Goal: Transaction & Acquisition: Download file/media

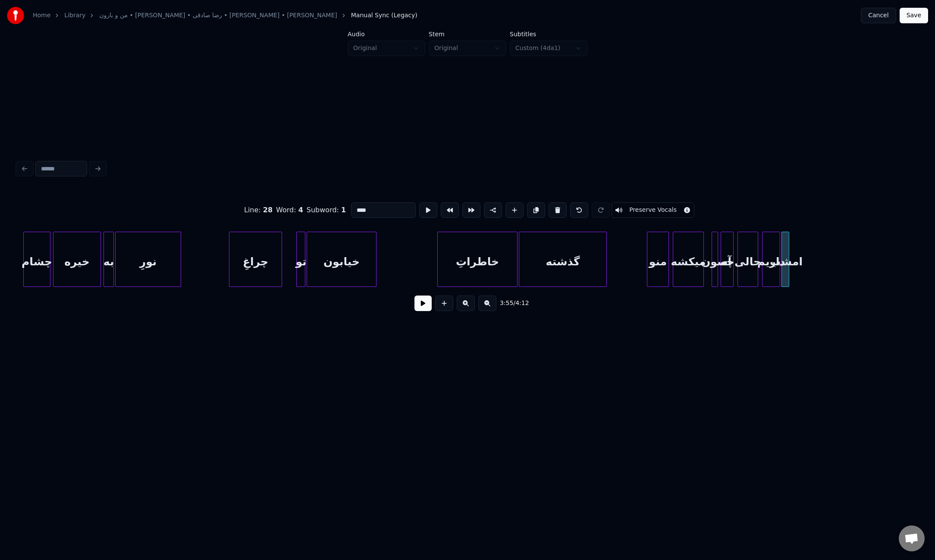
scroll to position [0, 14447]
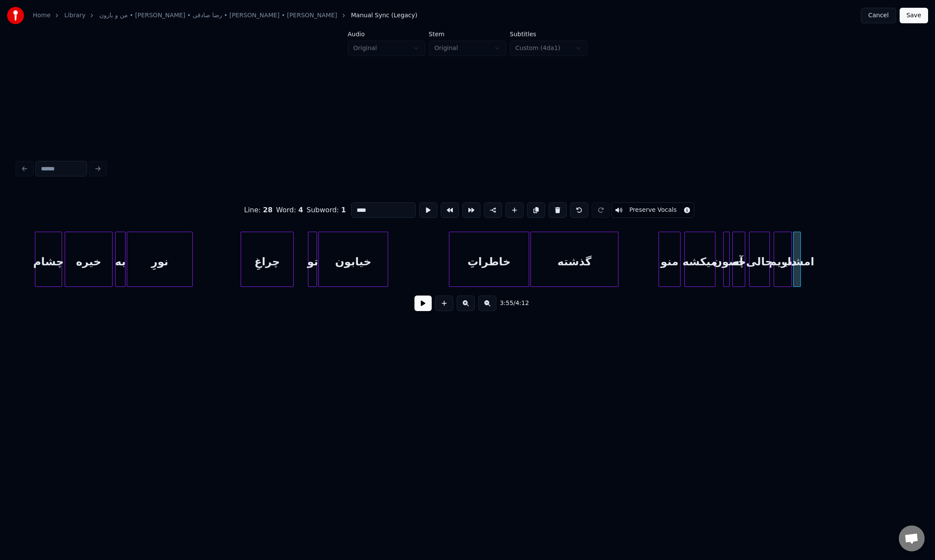
click at [420, 308] on button at bounding box center [422, 303] width 17 height 16
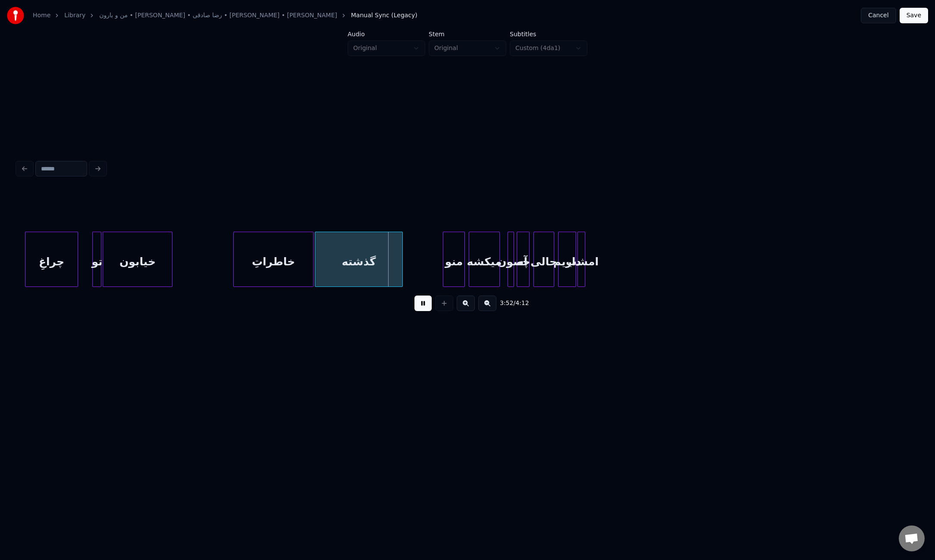
scroll to position [0, 14694]
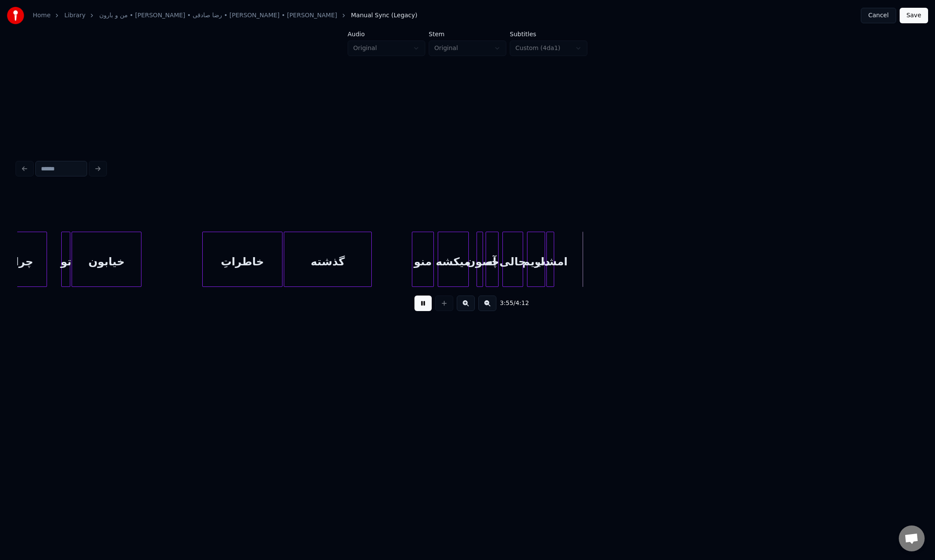
click at [421, 307] on button at bounding box center [422, 303] width 17 height 16
click at [623, 275] on div "چه" at bounding box center [623, 261] width 12 height 59
click at [642, 268] on div "حالی" at bounding box center [641, 261] width 20 height 59
click at [680, 270] on div at bounding box center [680, 259] width 3 height 54
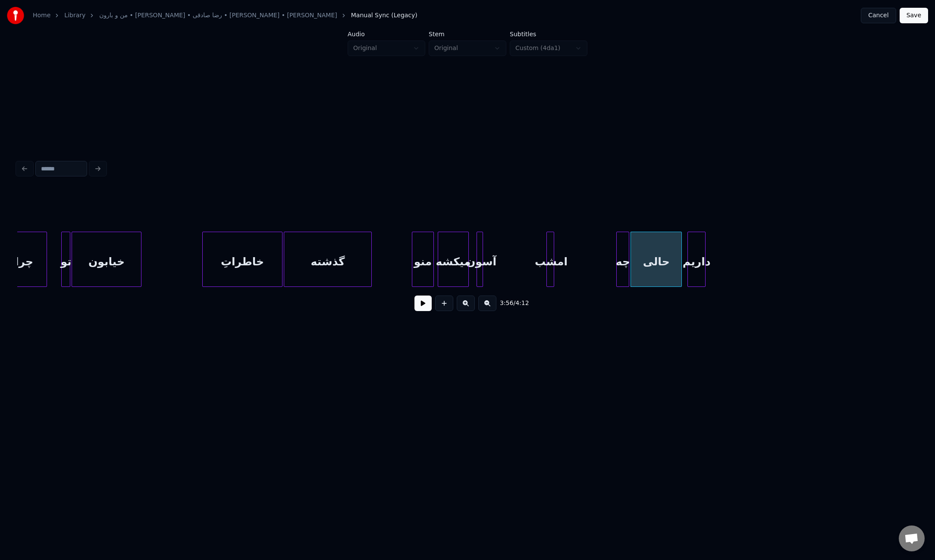
click at [692, 272] on div "داریم" at bounding box center [696, 261] width 17 height 59
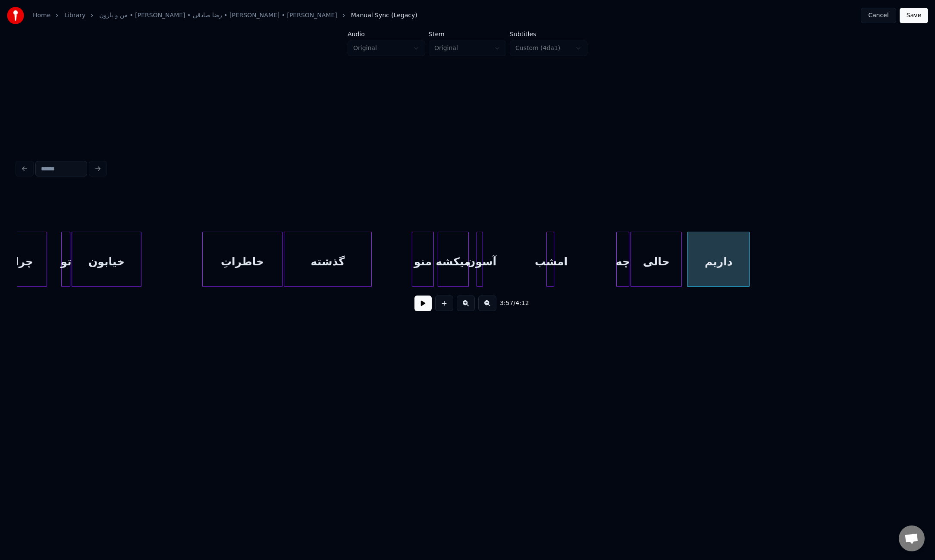
click at [748, 270] on div at bounding box center [747, 259] width 3 height 54
click at [755, 273] on div "امشب" at bounding box center [756, 261] width 9 height 59
click at [759, 271] on div "امشب" at bounding box center [756, 261] width 9 height 59
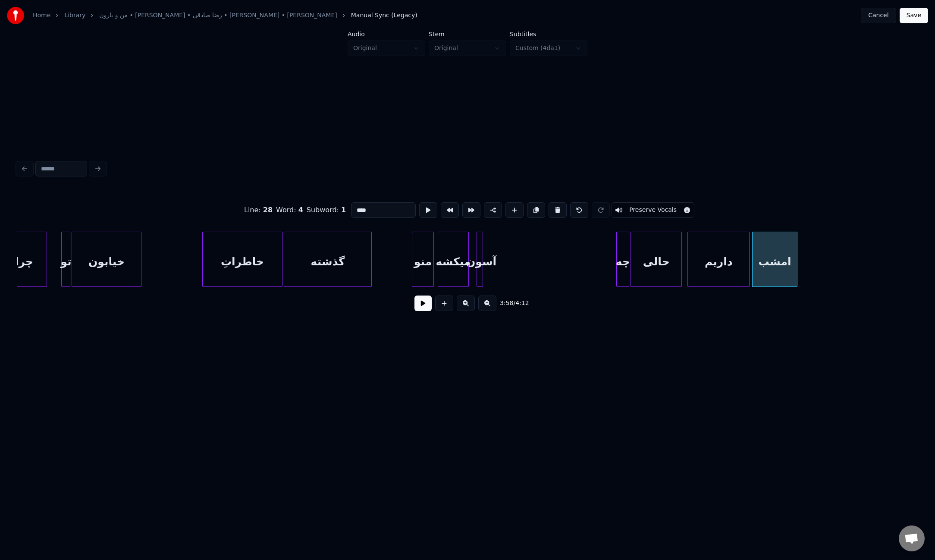
click at [797, 270] on div at bounding box center [795, 259] width 3 height 54
click at [551, 274] on div at bounding box center [552, 259] width 3 height 54
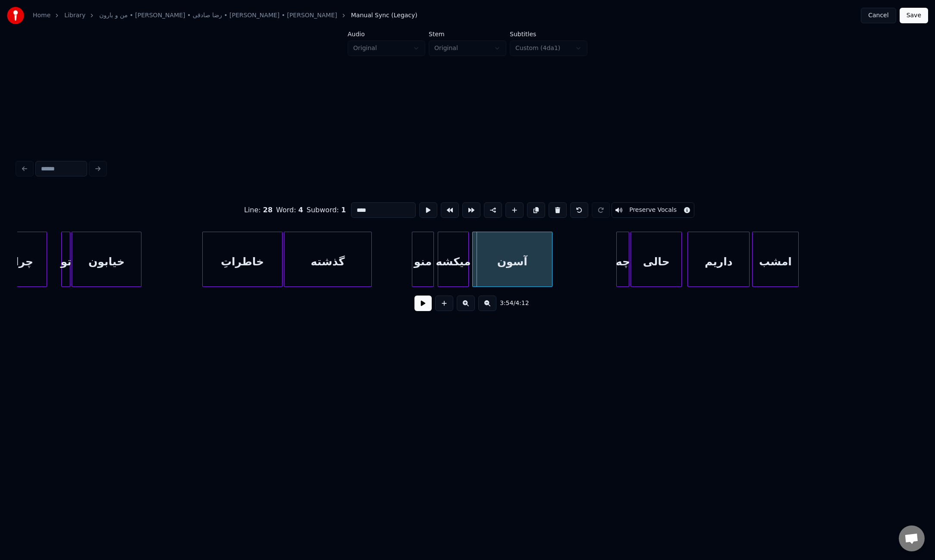
click at [473, 270] on div at bounding box center [474, 259] width 3 height 54
click at [419, 307] on button at bounding box center [422, 303] width 17 height 16
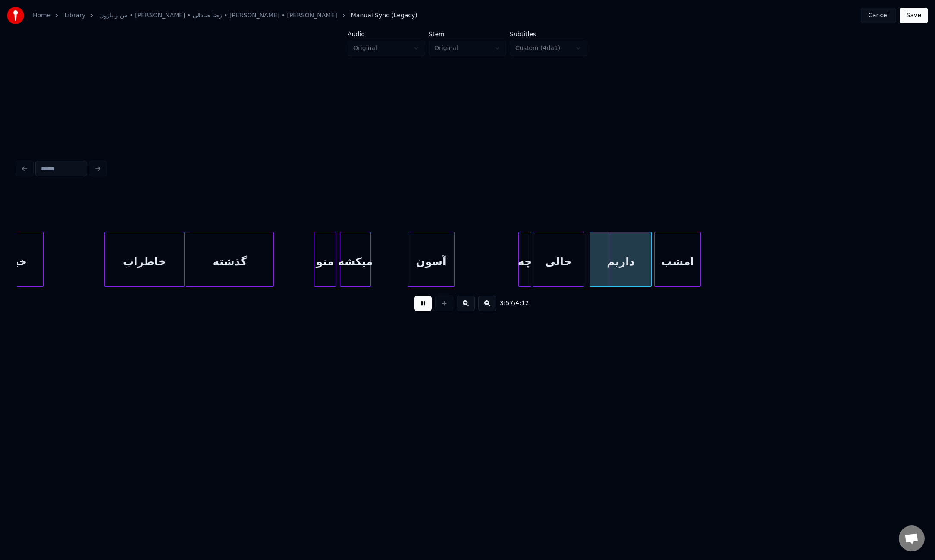
click at [409, 261] on div at bounding box center [409, 259] width 3 height 54
click at [404, 264] on div at bounding box center [403, 259] width 3 height 54
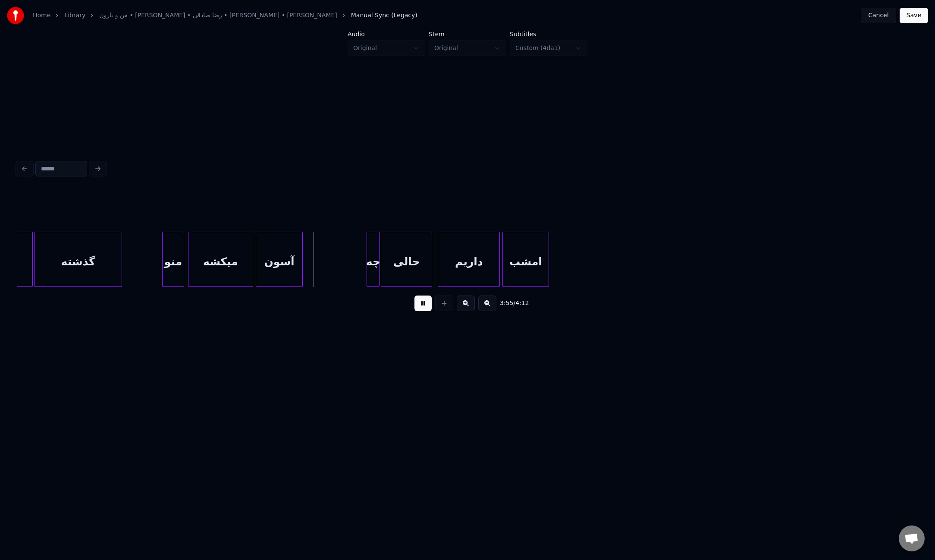
scroll to position [0, 14956]
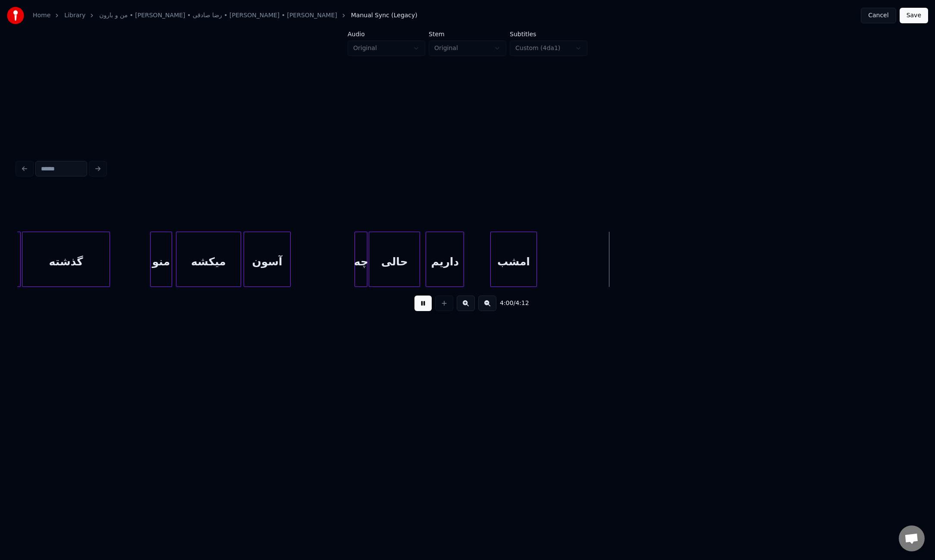
click at [461, 269] on div at bounding box center [462, 259] width 3 height 54
click at [465, 269] on div at bounding box center [465, 259] width 3 height 54
drag, startPoint x: 422, startPoint y: 309, endPoint x: 417, endPoint y: 308, distance: 5.2
click at [423, 309] on button at bounding box center [422, 303] width 17 height 16
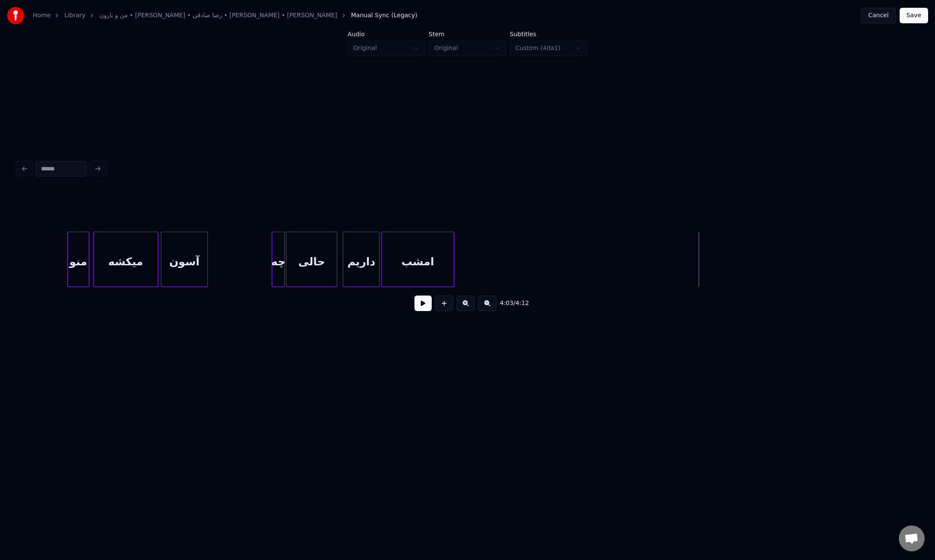
scroll to position [0, 15054]
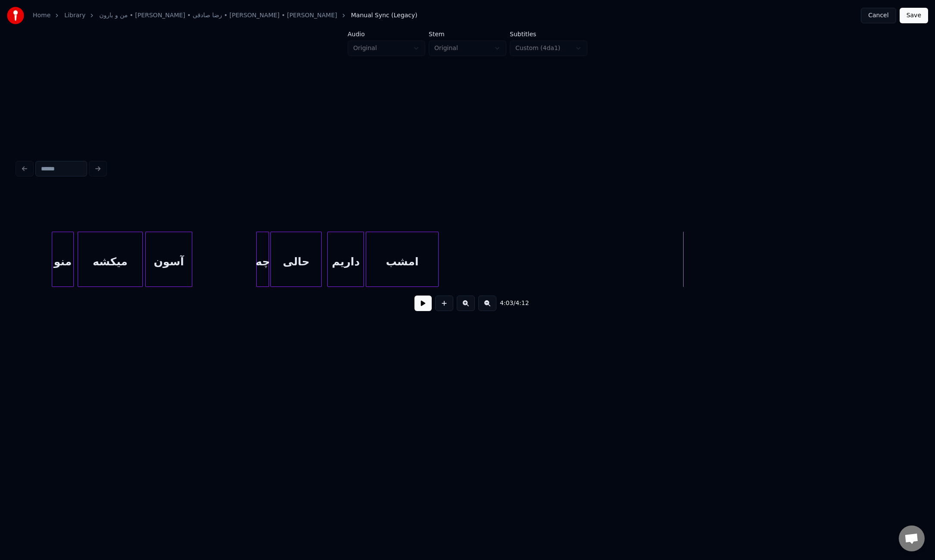
click at [412, 266] on div "امشب" at bounding box center [402, 261] width 72 height 59
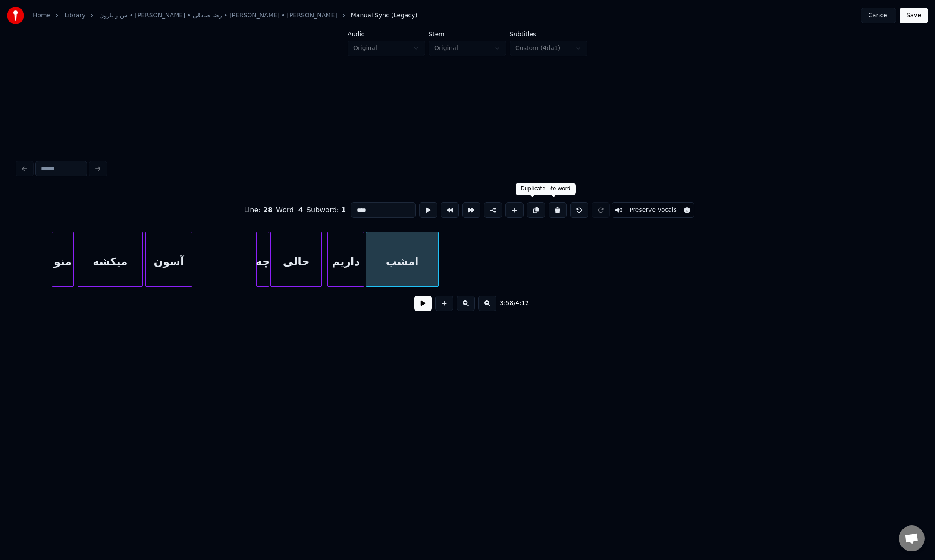
click at [534, 209] on button at bounding box center [536, 210] width 18 height 16
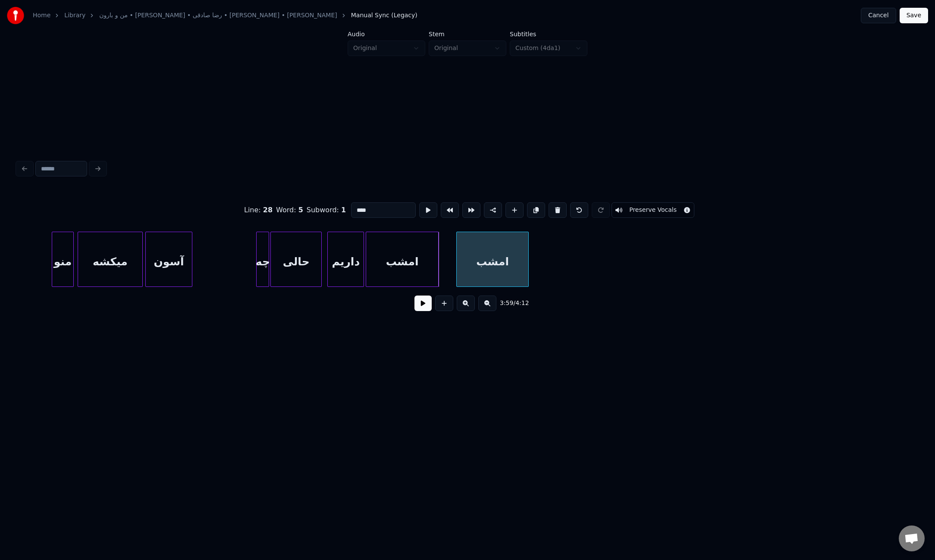
click at [483, 260] on div "امشب" at bounding box center [493, 261] width 72 height 59
click at [386, 209] on input "****" at bounding box center [383, 210] width 65 height 16
paste input "**********"
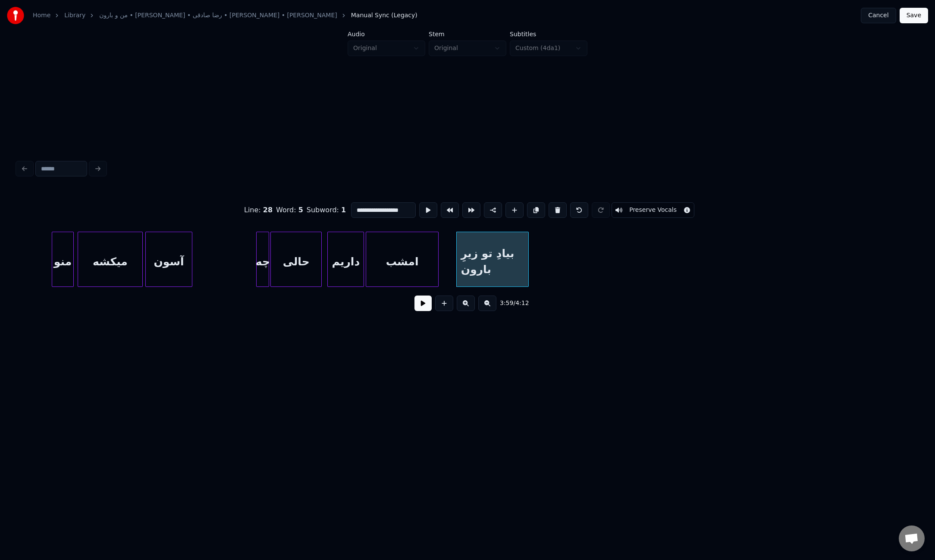
click at [562, 316] on div "3:59 / 4:12" at bounding box center [467, 303] width 900 height 33
click at [514, 267] on div "بیادِ تو زیرِ بارون" at bounding box center [493, 261] width 72 height 59
click at [529, 210] on button at bounding box center [536, 210] width 18 height 16
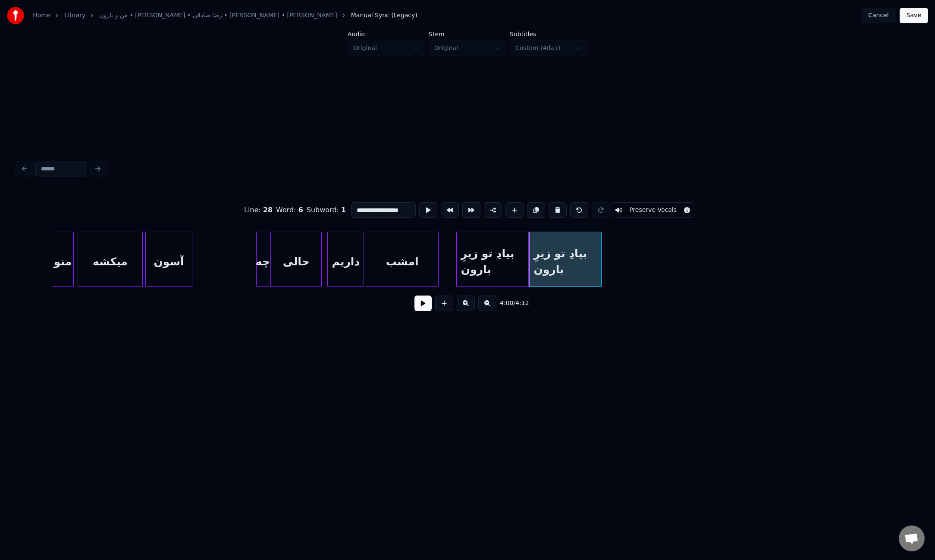
click at [507, 261] on div "بیادِ تو زیرِ بارون" at bounding box center [493, 261] width 72 height 59
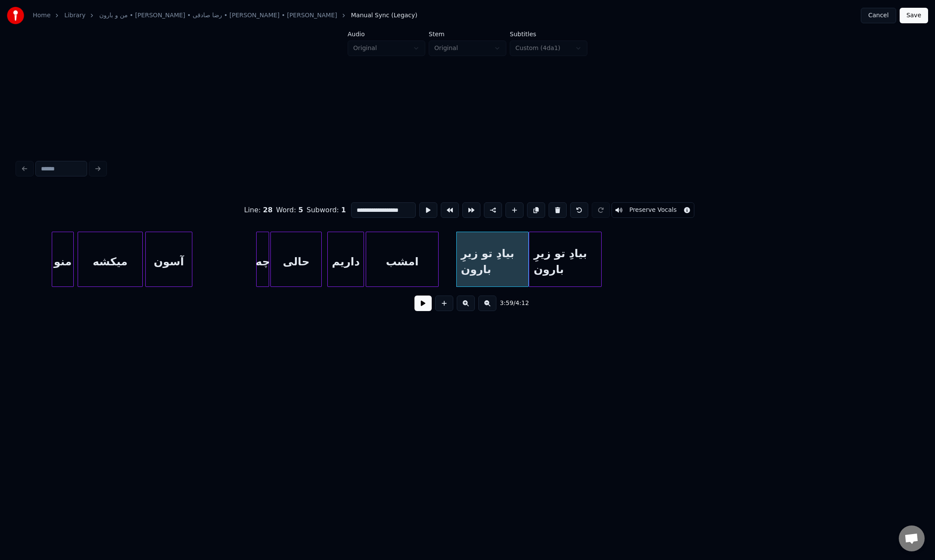
drag, startPoint x: 380, startPoint y: 207, endPoint x: 344, endPoint y: 207, distance: 36.7
click at [344, 207] on div "**********" at bounding box center [467, 209] width 900 height 43
click at [475, 257] on div at bounding box center [476, 259] width 3 height 54
click at [503, 263] on div "بیادِ تو زیرِ بارون" at bounding box center [516, 261] width 72 height 59
click at [530, 254] on div at bounding box center [531, 259] width 3 height 54
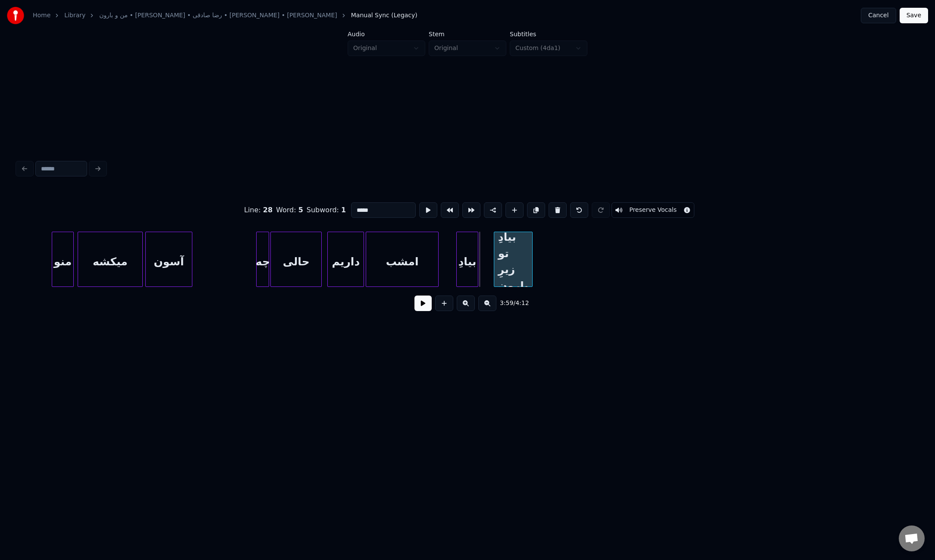
click at [494, 257] on div at bounding box center [495, 259] width 3 height 54
type input "*****"
click at [533, 208] on button at bounding box center [536, 210] width 18 height 16
click at [575, 258] on div "بیادِ تو زیرِ بارون" at bounding box center [569, 261] width 38 height 59
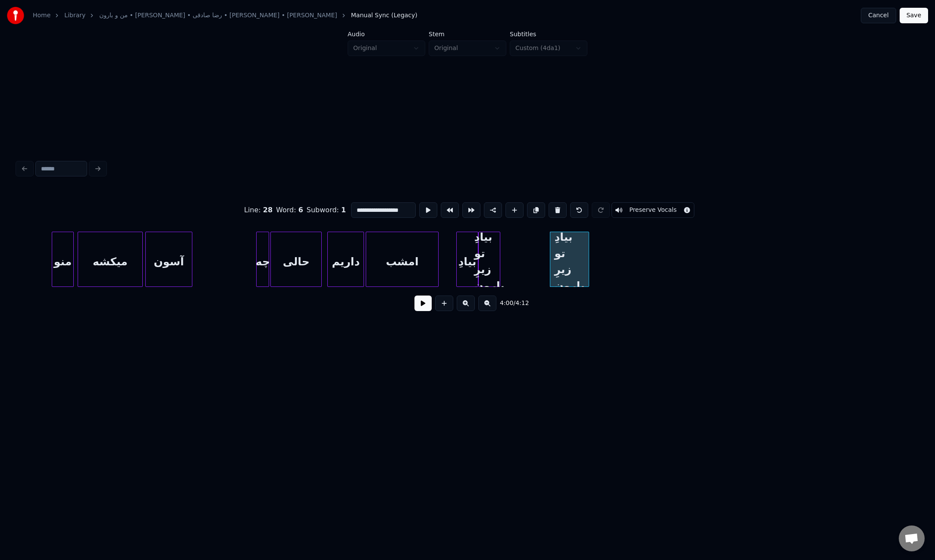
click at [487, 259] on div "بیادِ تو زیرِ بارون" at bounding box center [489, 261] width 21 height 59
click at [388, 208] on input "**********" at bounding box center [383, 210] width 65 height 16
drag, startPoint x: 391, startPoint y: 207, endPoint x: 382, endPoint y: 207, distance: 8.6
click at [382, 207] on input "**********" at bounding box center [383, 210] width 65 height 16
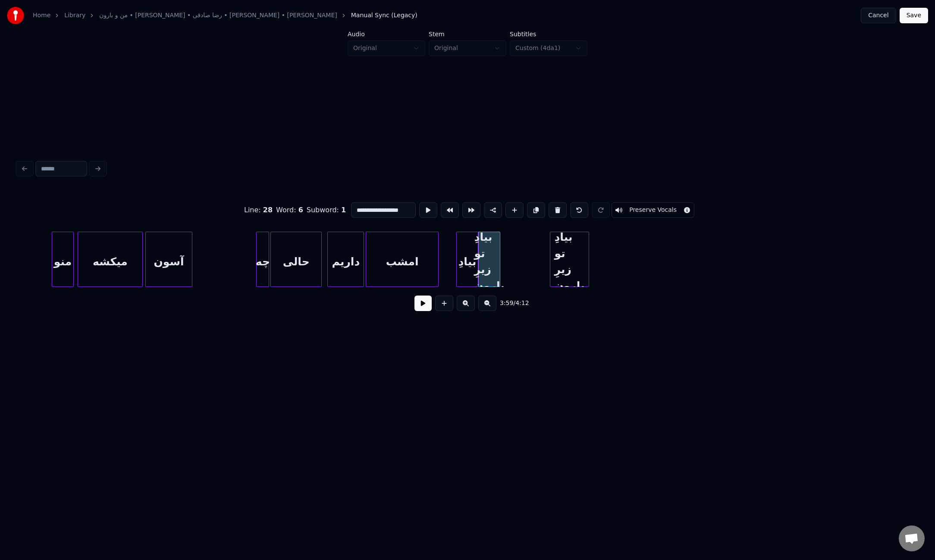
click at [382, 207] on input "**********" at bounding box center [383, 210] width 65 height 16
drag, startPoint x: 373, startPoint y: 208, endPoint x: 332, endPoint y: 203, distance: 41.2
click at [332, 203] on div "**********" at bounding box center [467, 209] width 900 height 43
click at [514, 270] on div "تو" at bounding box center [511, 261] width 21 height 59
click at [580, 271] on div "بیادِ تو زیرِ بارون" at bounding box center [569, 261] width 38 height 59
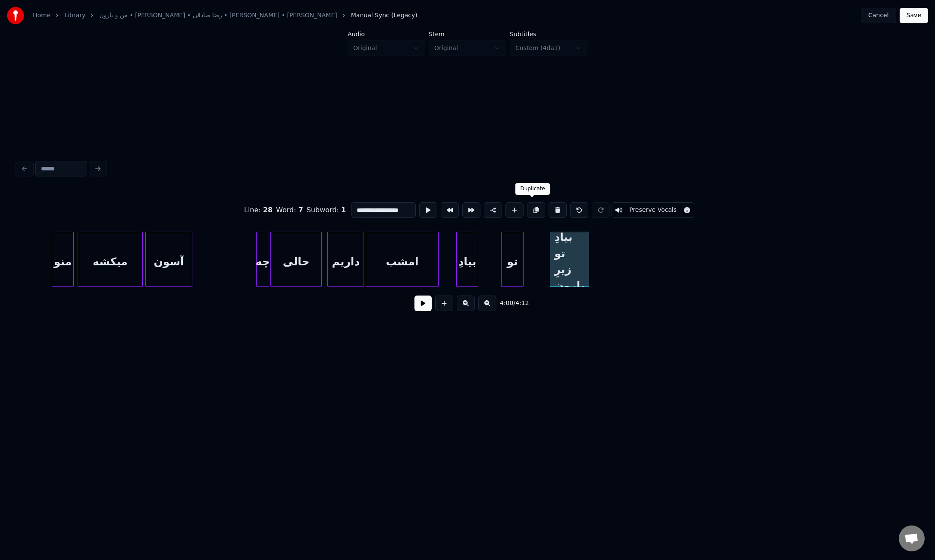
click at [533, 208] on button at bounding box center [536, 210] width 18 height 16
click at [643, 266] on div "بیادِ تو زیرِ بارون" at bounding box center [640, 261] width 38 height 59
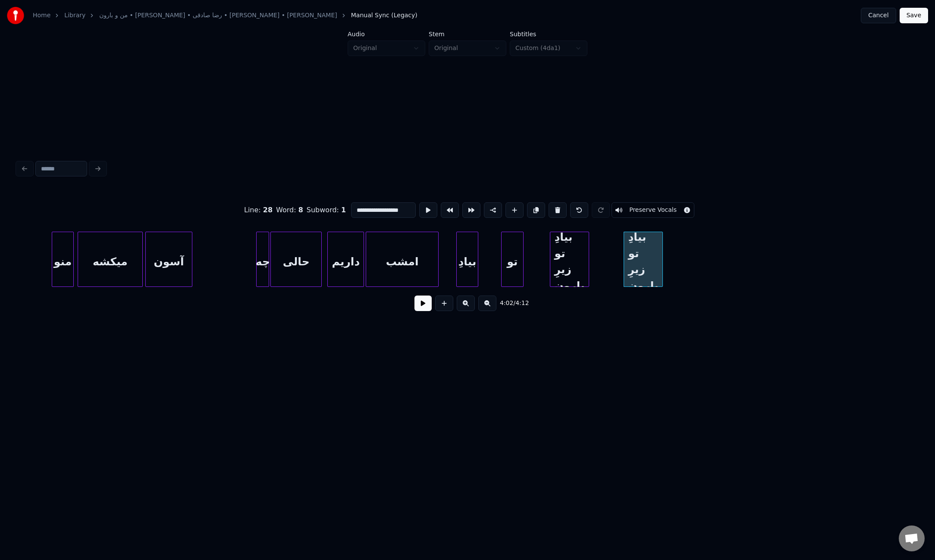
click at [569, 255] on div "بیادِ تو زیرِ بارون" at bounding box center [569, 261] width 38 height 59
click at [379, 206] on input "**********" at bounding box center [383, 210] width 65 height 16
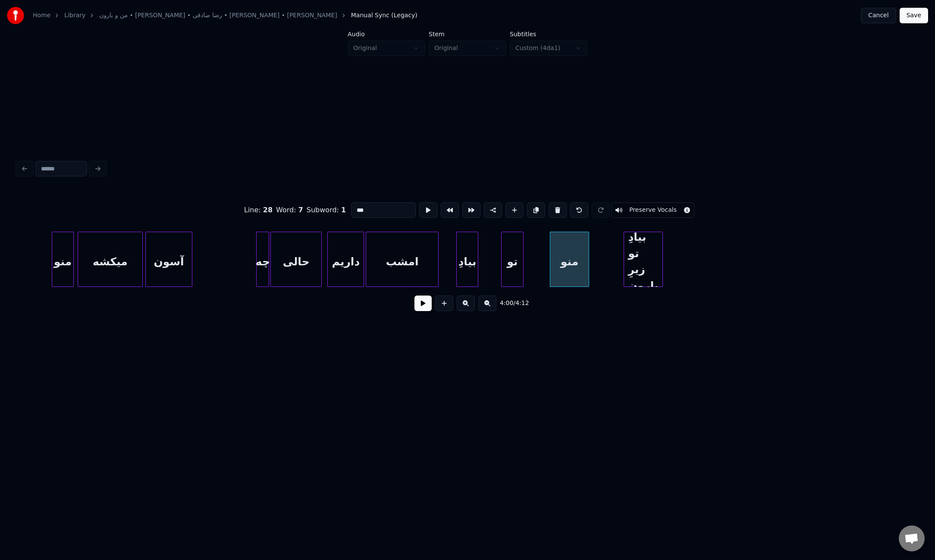
click at [525, 396] on div "Line : 28 Word : 7 Subword : 1 *** Preserve Vocals 4:00 / 4:12" at bounding box center [467, 238] width 907 height 336
click at [642, 264] on div "بیادِ تو زیرِ بارون" at bounding box center [643, 261] width 38 height 59
drag, startPoint x: 364, startPoint y: 207, endPoint x: 420, endPoint y: 211, distance: 56.2
click at [420, 211] on div "**********" at bounding box center [467, 209] width 900 height 43
drag, startPoint x: 643, startPoint y: 362, endPoint x: 732, endPoint y: 397, distance: 95.3
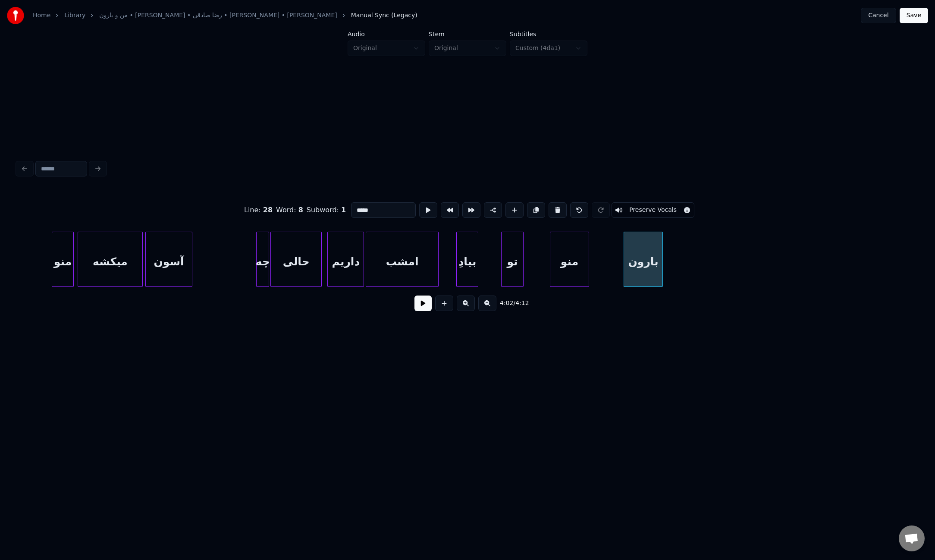
click at [643, 362] on div "Line : 28 Word : 8 Subword : 1 ***** Preserve Vocals 4:02 / 4:12" at bounding box center [467, 238] width 907 height 336
click at [471, 268] on div "بیادِ" at bounding box center [467, 261] width 21 height 59
type input "*****"
click at [427, 208] on button at bounding box center [428, 210] width 18 height 16
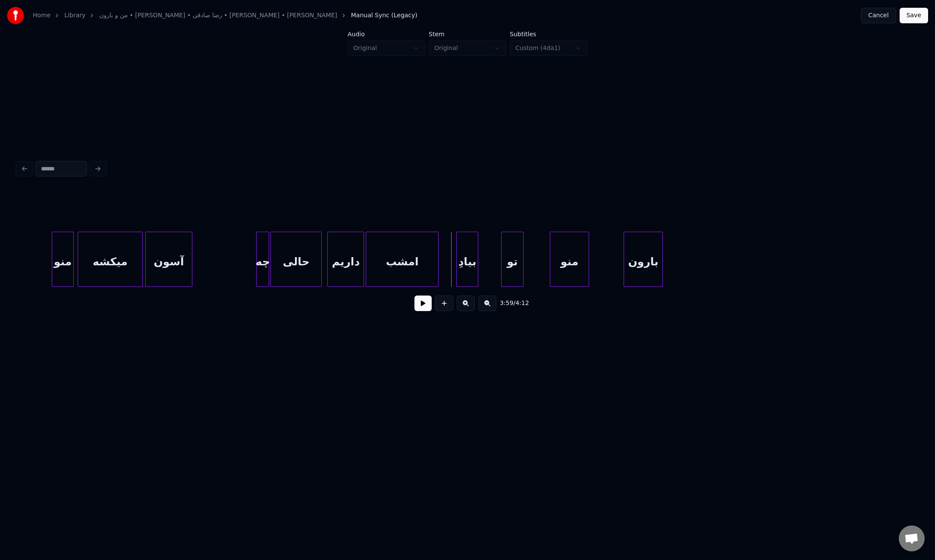
click at [428, 310] on button at bounding box center [422, 303] width 17 height 16
click at [500, 256] on div at bounding box center [500, 259] width 3 height 54
click at [531, 265] on div at bounding box center [530, 259] width 3 height 54
click at [495, 248] on div at bounding box center [495, 259] width 3 height 54
click at [567, 261] on div at bounding box center [565, 259] width 3 height 54
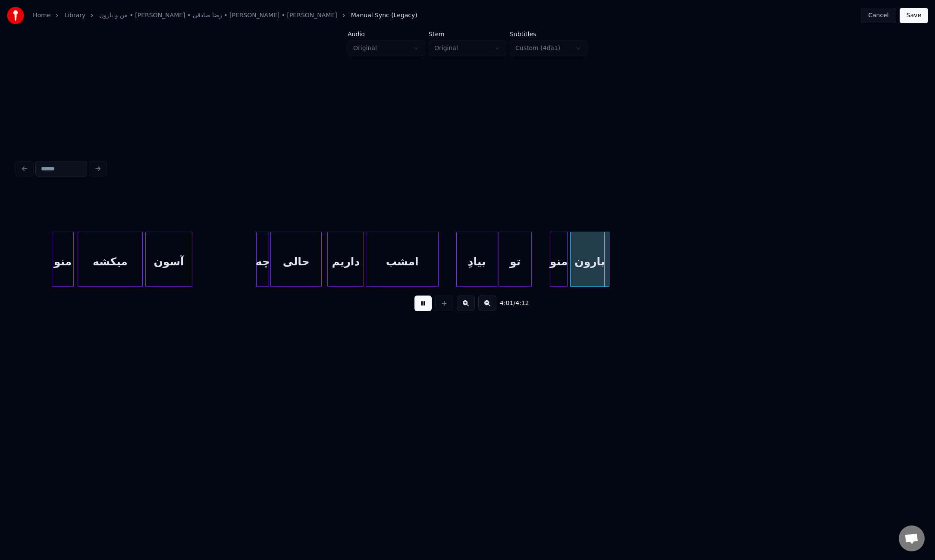
click at [585, 267] on div "بارون" at bounding box center [589, 261] width 38 height 59
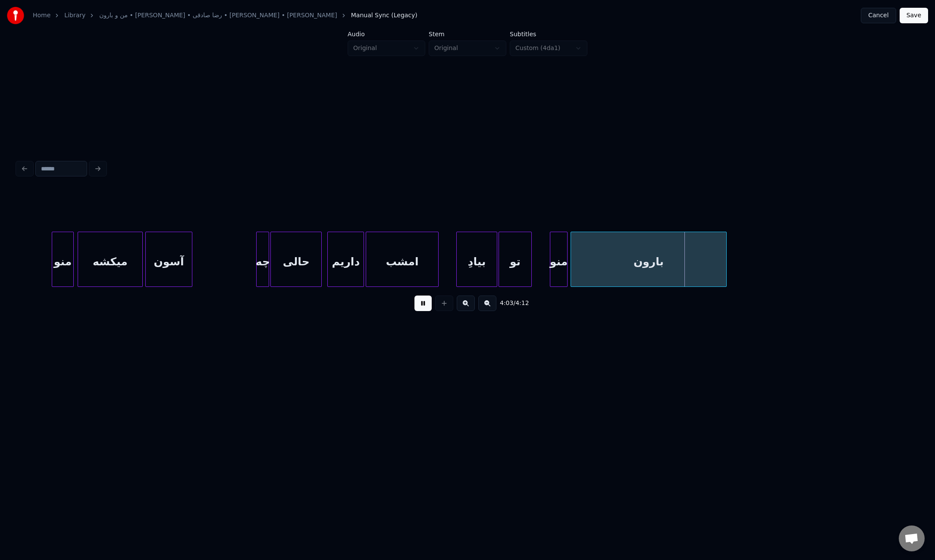
click at [725, 272] on div at bounding box center [725, 259] width 3 height 54
click at [919, 16] on button "Save" at bounding box center [913, 16] width 28 height 16
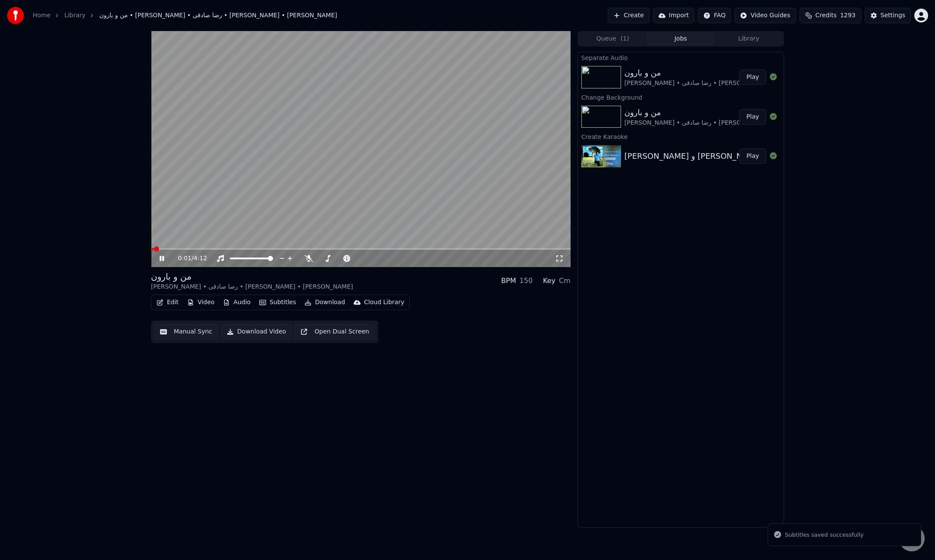
click at [328, 196] on video at bounding box center [361, 149] width 420 height 236
click at [162, 257] on icon at bounding box center [161, 258] width 5 height 6
click at [192, 249] on span at bounding box center [361, 249] width 420 height 2
click at [231, 248] on span at bounding box center [361, 249] width 420 height 2
click at [322, 302] on button "Download" at bounding box center [324, 302] width 47 height 12
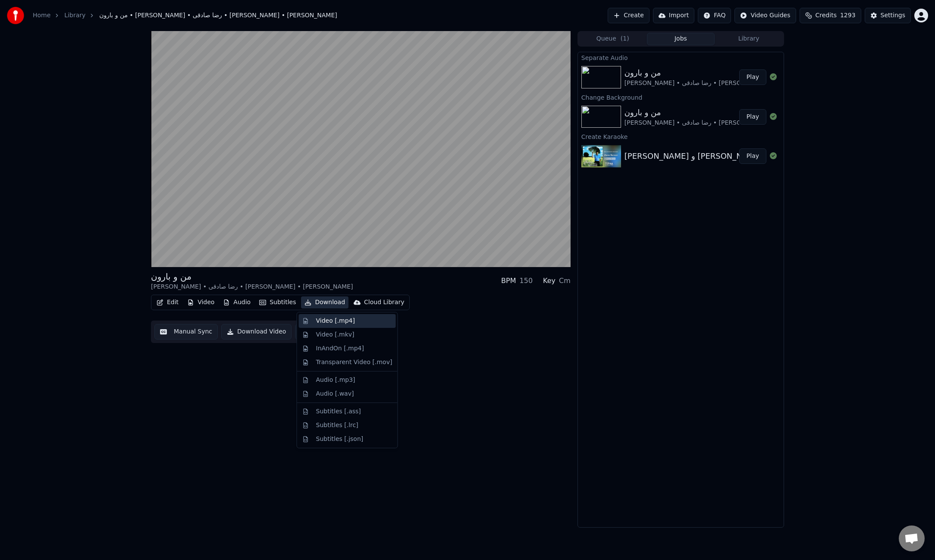
click at [335, 321] on div "Video [.mp4]" at bounding box center [335, 320] width 39 height 9
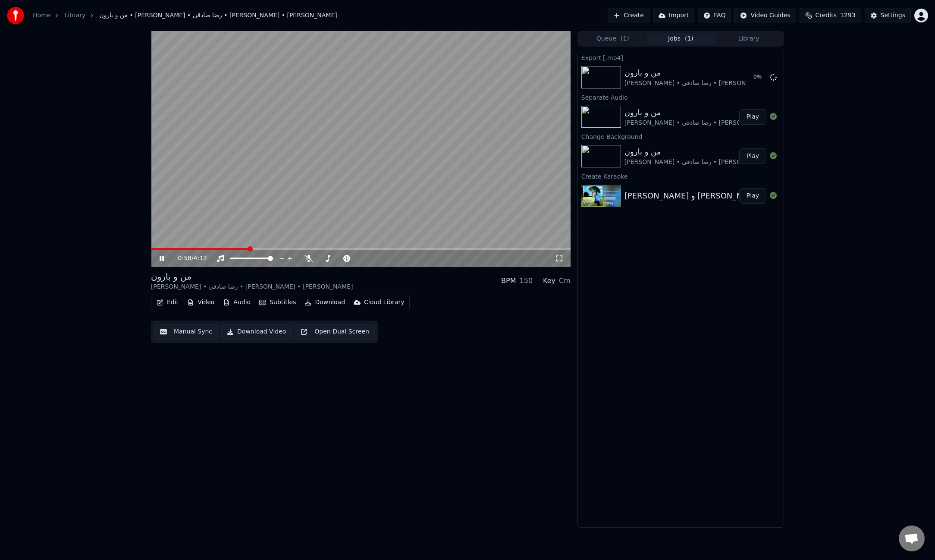
click at [376, 163] on video at bounding box center [361, 149] width 420 height 236
